Goal: Information Seeking & Learning: Learn about a topic

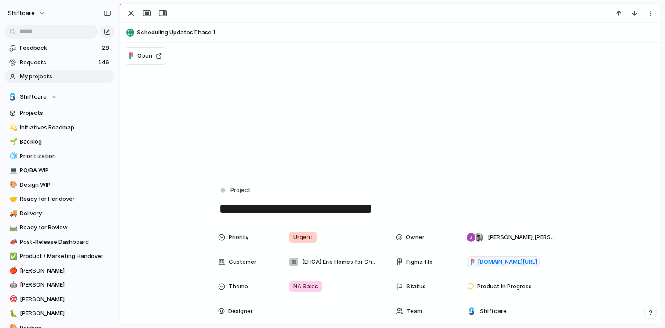
scroll to position [1219, 0]
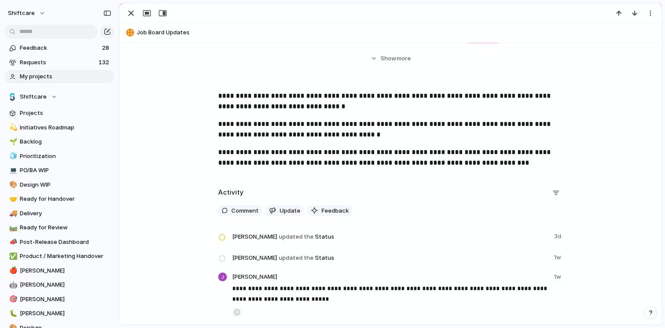
scroll to position [157, 0]
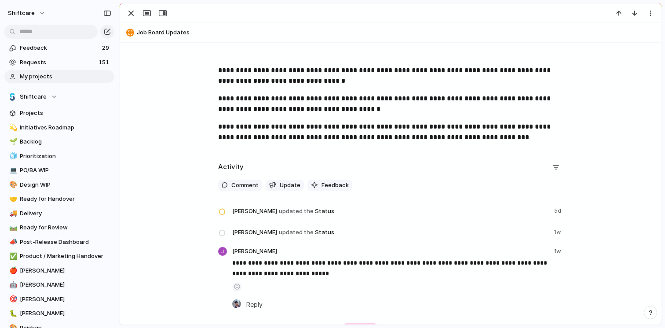
scroll to position [27, 0]
click at [57, 80] on span "My projects" at bounding box center [65, 76] width 91 height 9
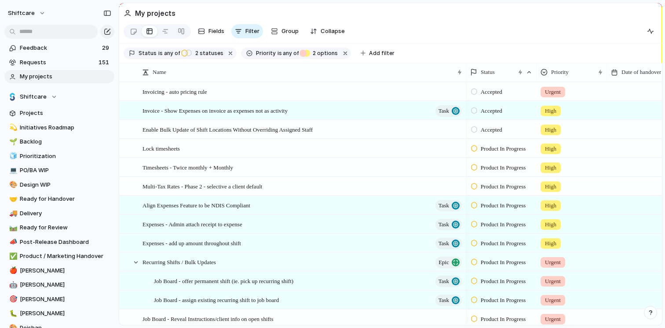
scroll to position [27, 0]
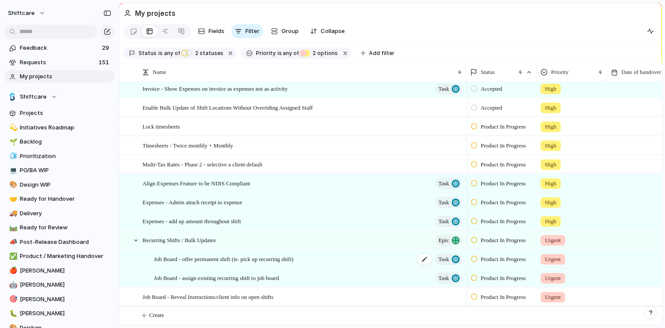
click at [293, 257] on span "Job Board - offer permanent shift (ie. pick up recurring shift)" at bounding box center [223, 258] width 139 height 10
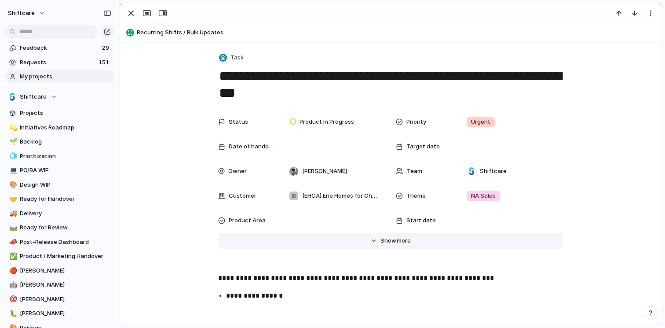
click at [347, 244] on button "Hide Show more" at bounding box center [390, 241] width 345 height 16
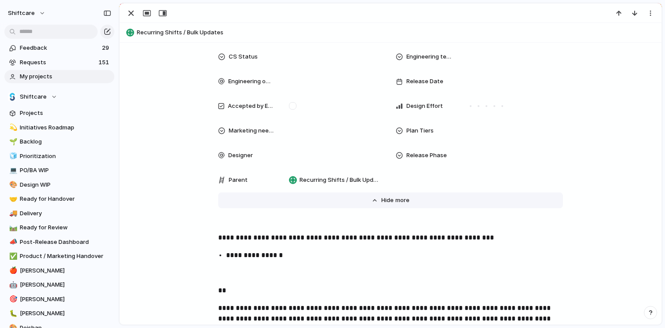
scroll to position [384, 0]
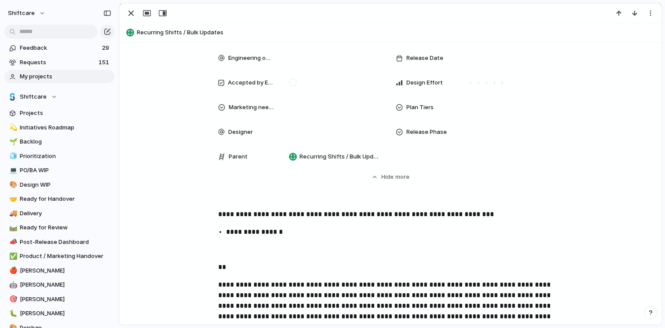
click at [378, 181] on button "Hide Show more" at bounding box center [390, 177] width 345 height 16
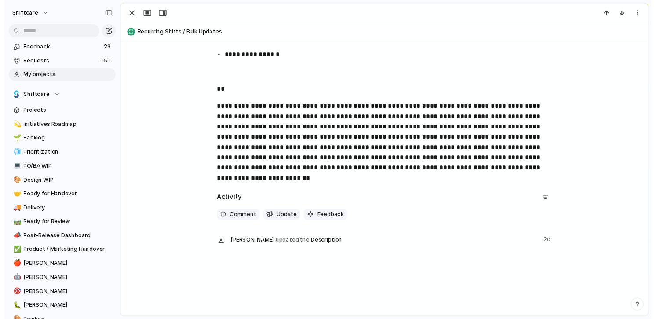
scroll to position [240, 0]
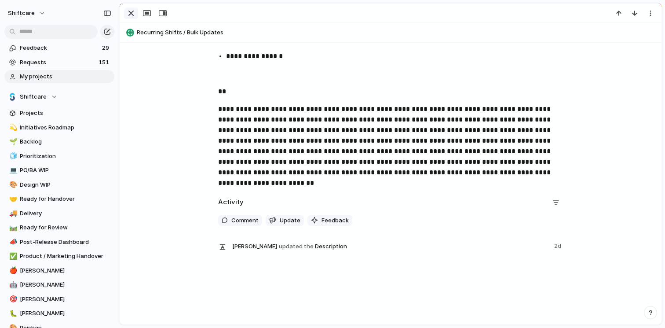
click at [134, 13] on div "button" at bounding box center [131, 13] width 11 height 11
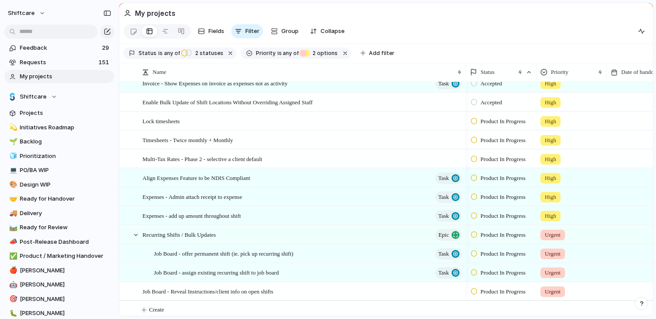
scroll to position [28, 0]
click at [51, 32] on input "text" at bounding box center [50, 32] width 93 height 14
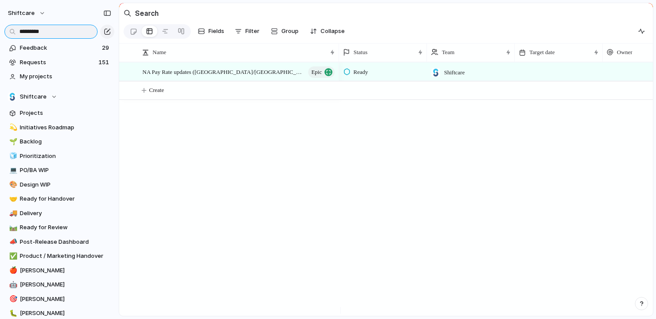
type input "*********"
click at [248, 76] on div "NA Pay Rate updates ([GEOGRAPHIC_DATA]/[GEOGRAPHIC_DATA]) Epic" at bounding box center [240, 72] width 194 height 18
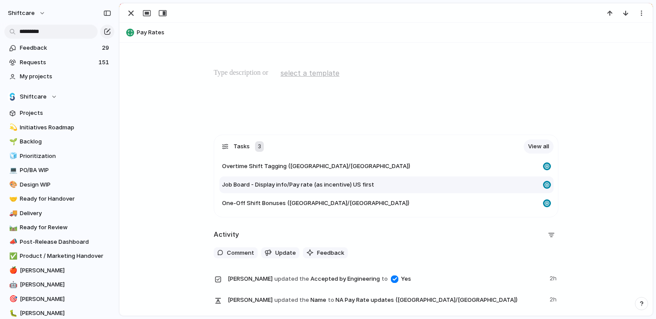
scroll to position [162, 0]
click at [345, 185] on span "Job Board - Display info/Pay rate (as incentive) US first" at bounding box center [298, 185] width 152 height 9
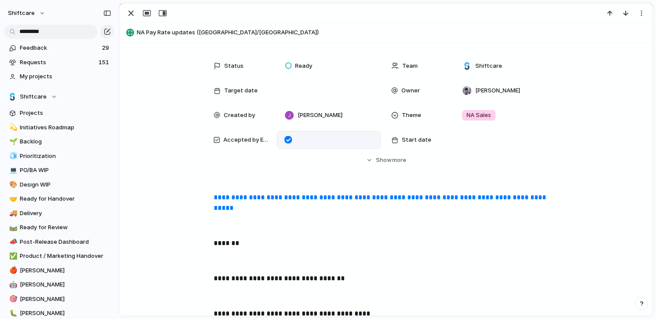
scroll to position [4, 0]
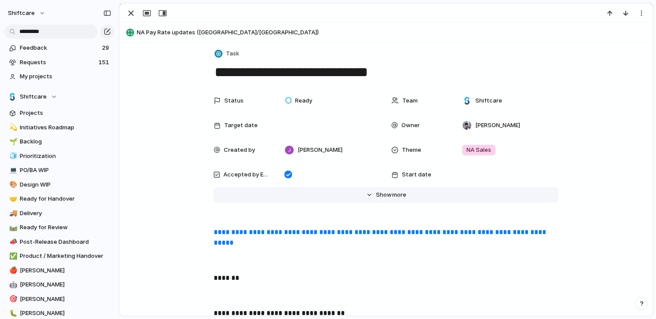
click at [376, 190] on button "Hide Show more" at bounding box center [386, 195] width 345 height 16
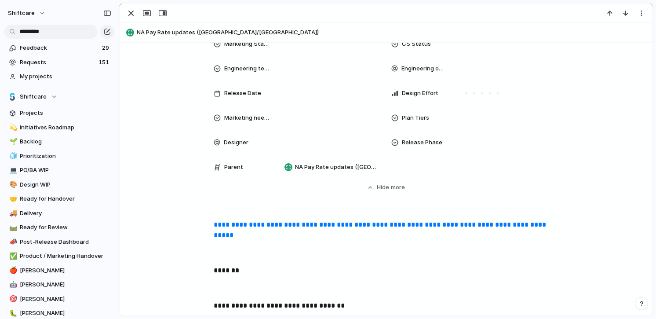
scroll to position [417, 0]
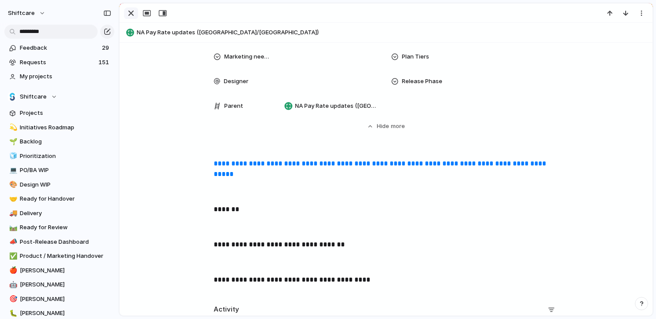
click at [133, 15] on div "button" at bounding box center [131, 13] width 11 height 11
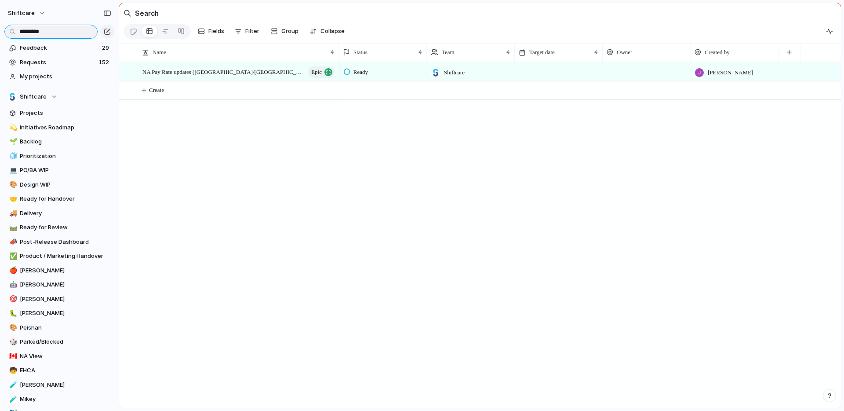
click at [65, 33] on input "*********" at bounding box center [50, 32] width 93 height 14
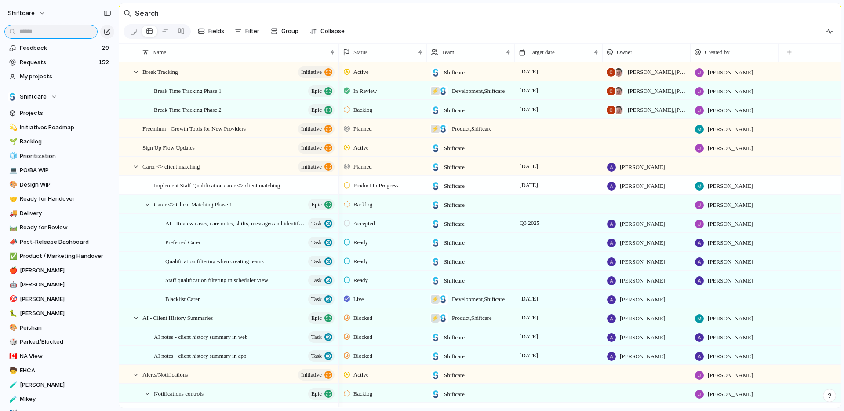
click at [51, 29] on input "text" at bounding box center [50, 32] width 93 height 14
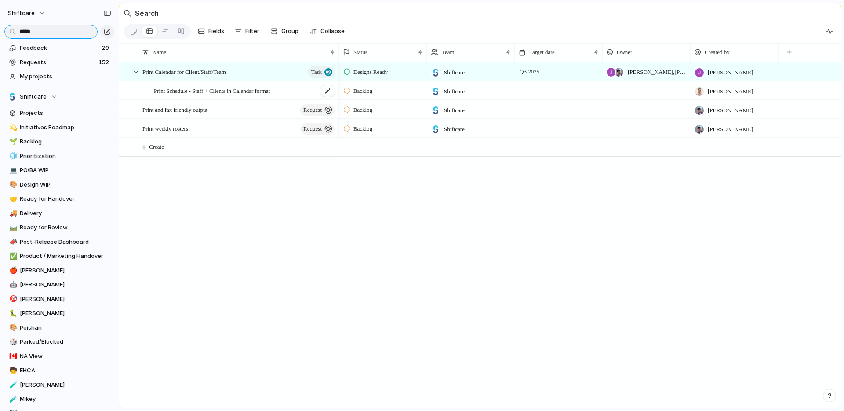
type input "*****"
click at [239, 95] on span "Print Schedule - Staff + Clients in Calendar format" at bounding box center [212, 90] width 116 height 10
click at [258, 77] on div "Print Calendar for Client/Staff/Team Task" at bounding box center [240, 72] width 194 height 18
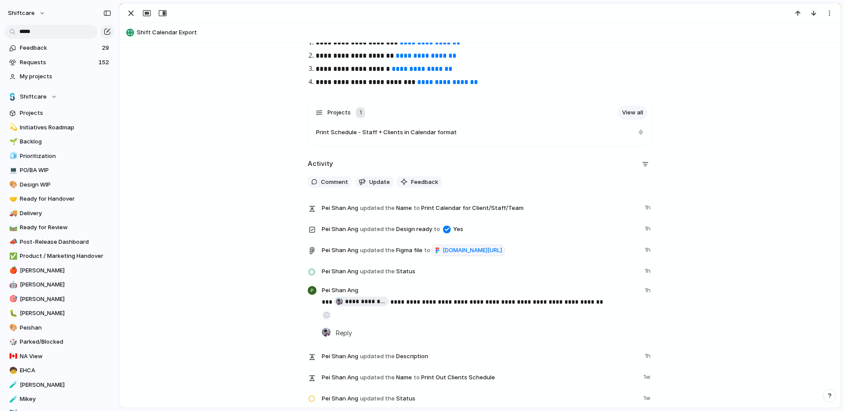
scroll to position [1922, 0]
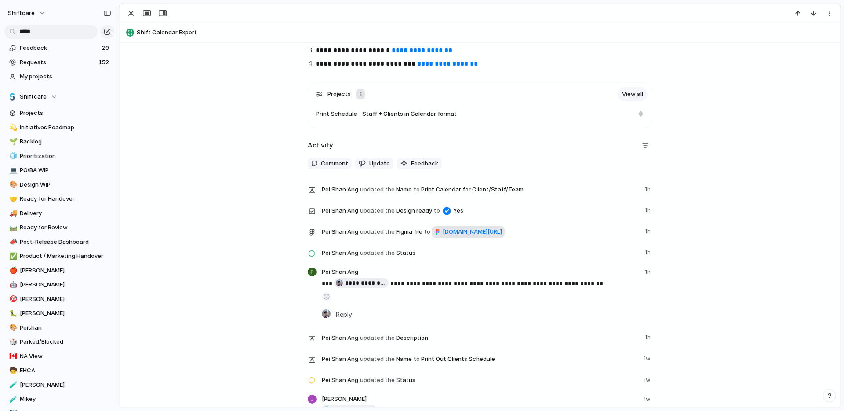
click at [443, 236] on span "[DOMAIN_NAME][URL]" at bounding box center [472, 231] width 59 height 9
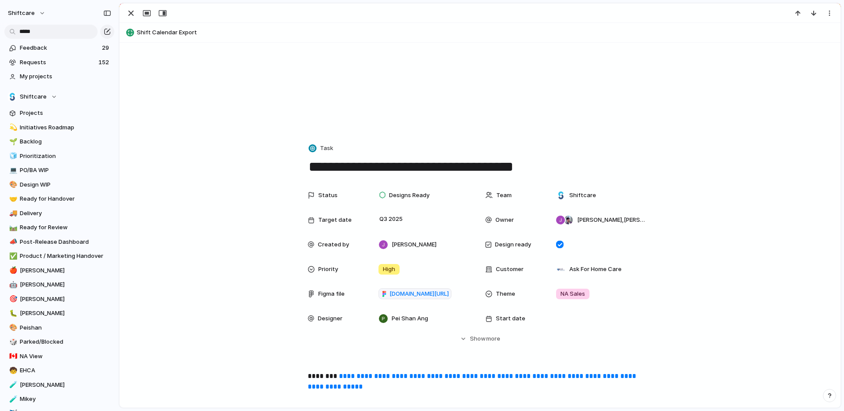
scroll to position [0, 0]
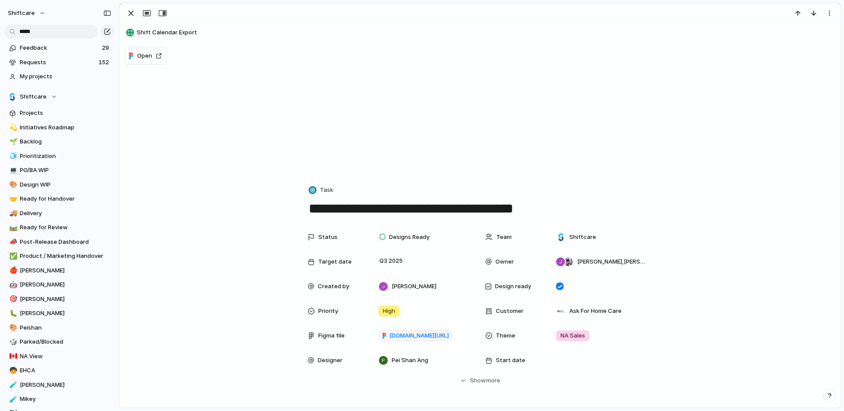
click at [446, 214] on textarea "**********" at bounding box center [480, 208] width 345 height 18
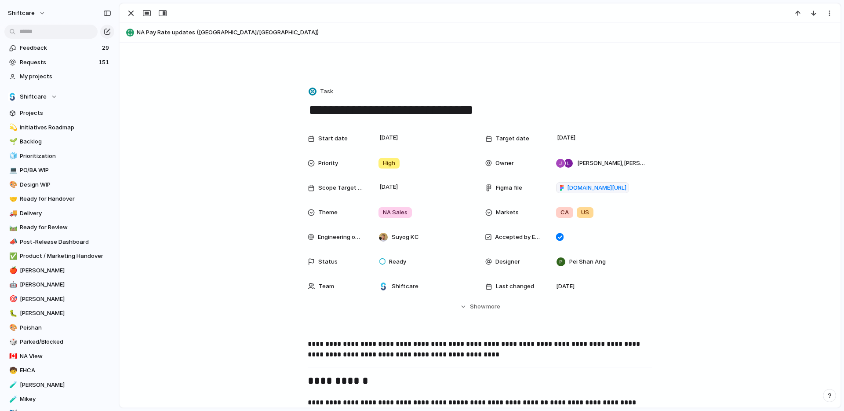
scroll to position [106, 0]
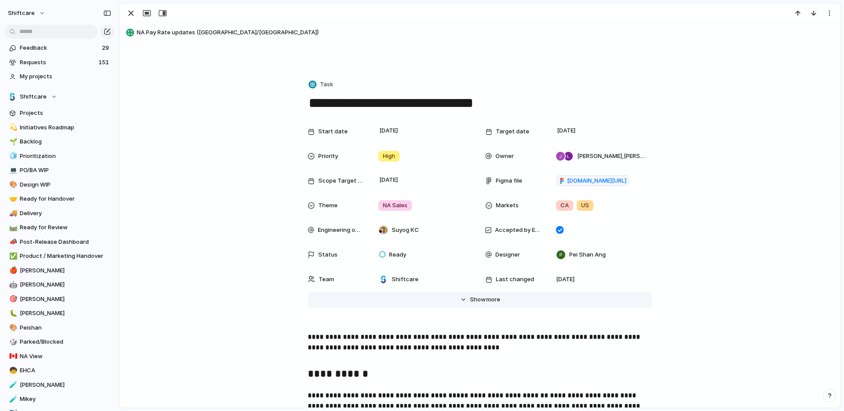
click at [484, 295] on button "Hide Show more" at bounding box center [480, 300] width 345 height 16
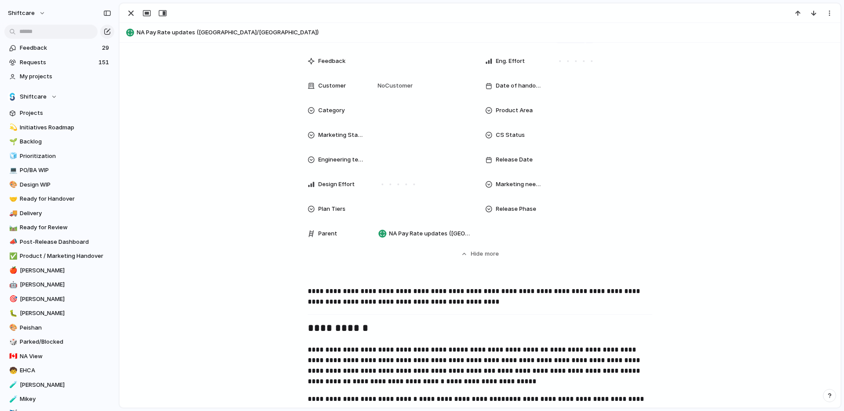
scroll to position [475, 0]
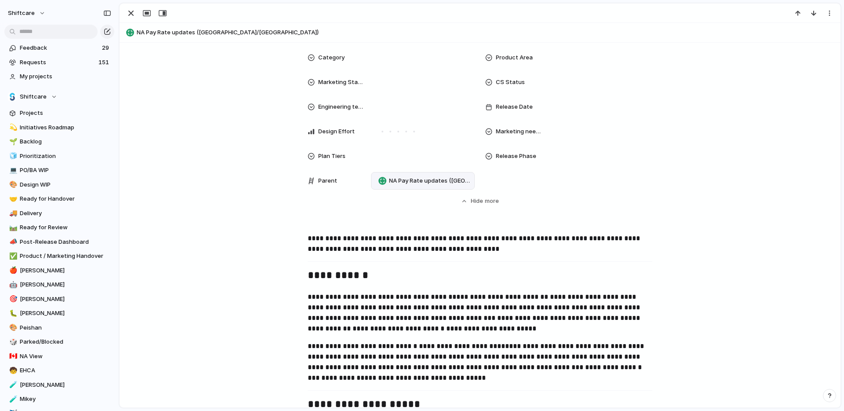
click at [402, 181] on span "NA Pay Rate updates ([GEOGRAPHIC_DATA]/[GEOGRAPHIC_DATA])" at bounding box center [430, 180] width 82 height 9
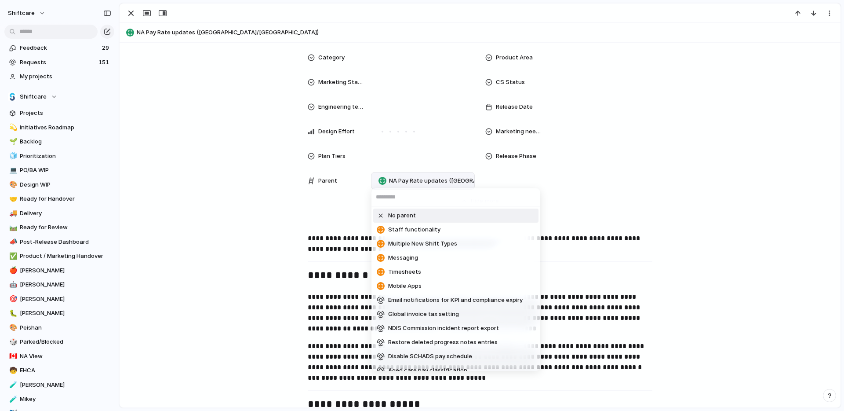
click at [325, 206] on div "No parent Staff functionality Multiple New Shift Types Messaging Timesheets Mob…" at bounding box center [422, 205] width 844 height 411
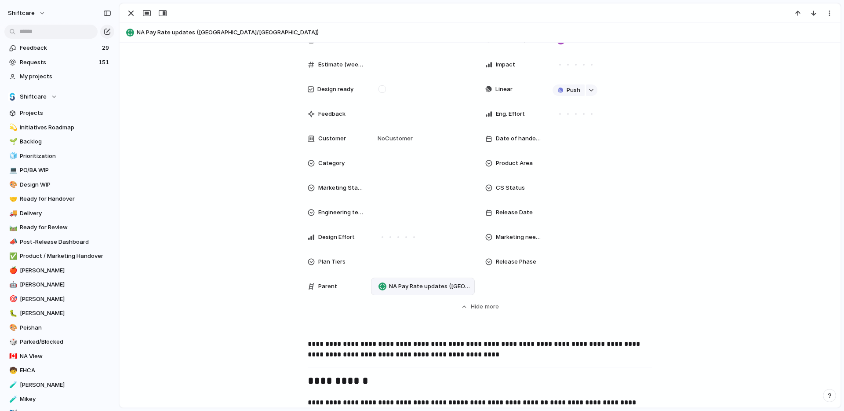
click at [174, 34] on span "NA Pay Rate updates ([GEOGRAPHIC_DATA]/[GEOGRAPHIC_DATA])" at bounding box center [487, 32] width 700 height 9
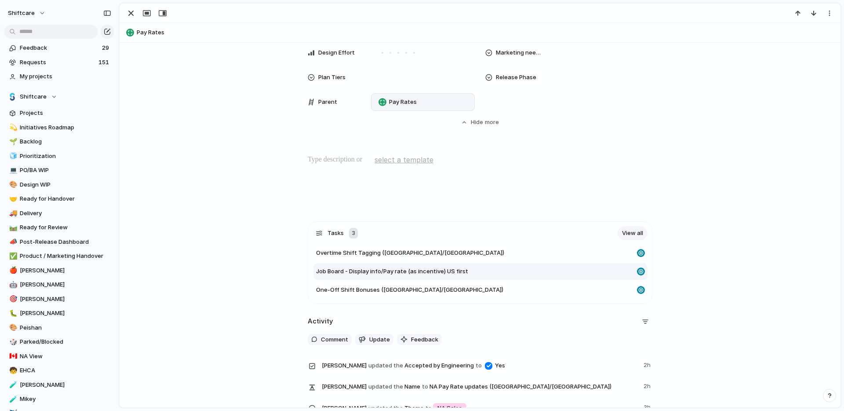
scroll to position [474, 0]
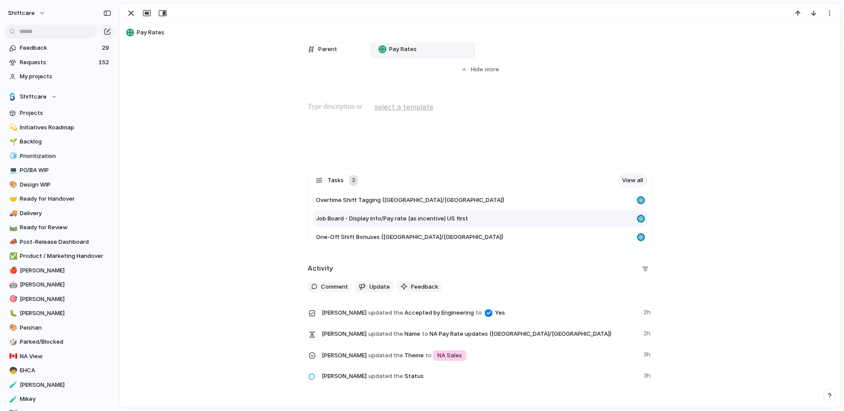
click at [426, 220] on span "Job Board - Display info/Pay rate (as incentive) US first" at bounding box center [392, 218] width 152 height 9
